Goal: Check status: Check status

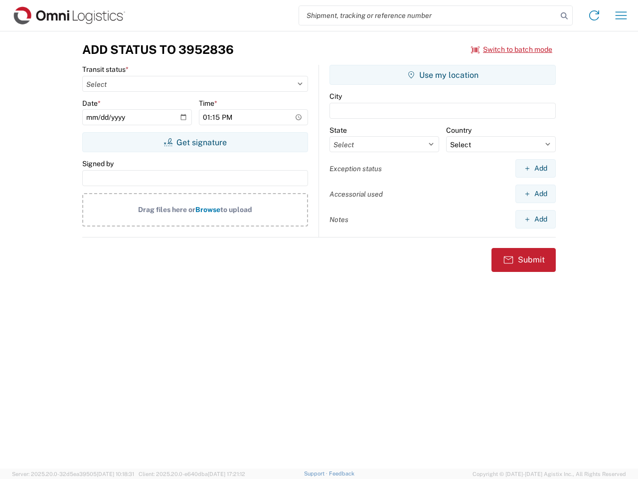
click at [428, 15] on input "search" at bounding box center [428, 15] width 258 height 19
click at [565, 16] on icon at bounding box center [565, 16] width 14 height 14
click at [595, 15] on icon at bounding box center [595, 15] width 16 height 16
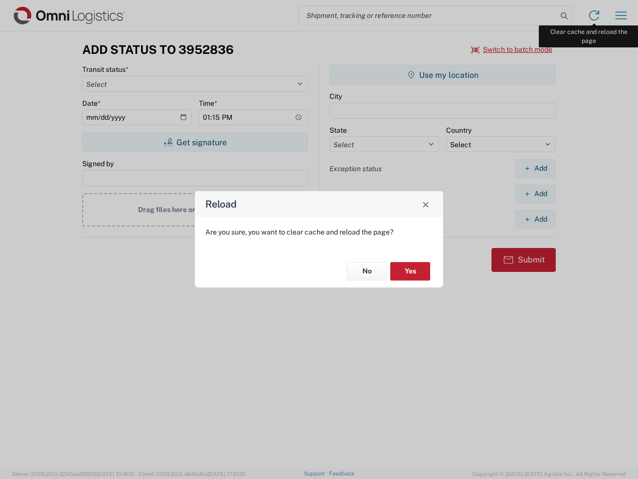
click at [621, 15] on div "Reload Are you sure, you want to clear cache and reload the page? No Yes" at bounding box center [319, 239] width 638 height 479
click at [512, 49] on div "Reload Are you sure, you want to clear cache and reload the page? No Yes" at bounding box center [319, 239] width 638 height 479
click at [195, 142] on div "Reload Are you sure, you want to clear cache and reload the page? No Yes" at bounding box center [319, 239] width 638 height 479
click at [443, 75] on div "Reload Are you sure, you want to clear cache and reload the page? No Yes" at bounding box center [319, 239] width 638 height 479
click at [536, 168] on div "Reload Are you sure, you want to clear cache and reload the page? No Yes" at bounding box center [319, 239] width 638 height 479
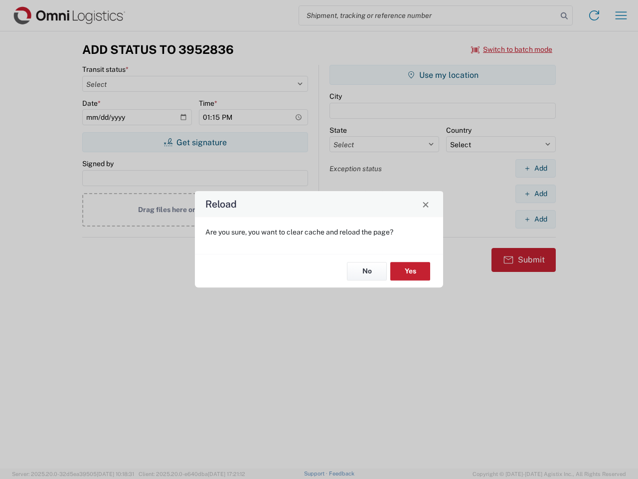
click at [536, 194] on div "Reload Are you sure, you want to clear cache and reload the page? No Yes" at bounding box center [319, 239] width 638 height 479
click at [536, 219] on div "Reload Are you sure, you want to clear cache and reload the page? No Yes" at bounding box center [319, 239] width 638 height 479
